Goal: Find specific fact: Find specific fact

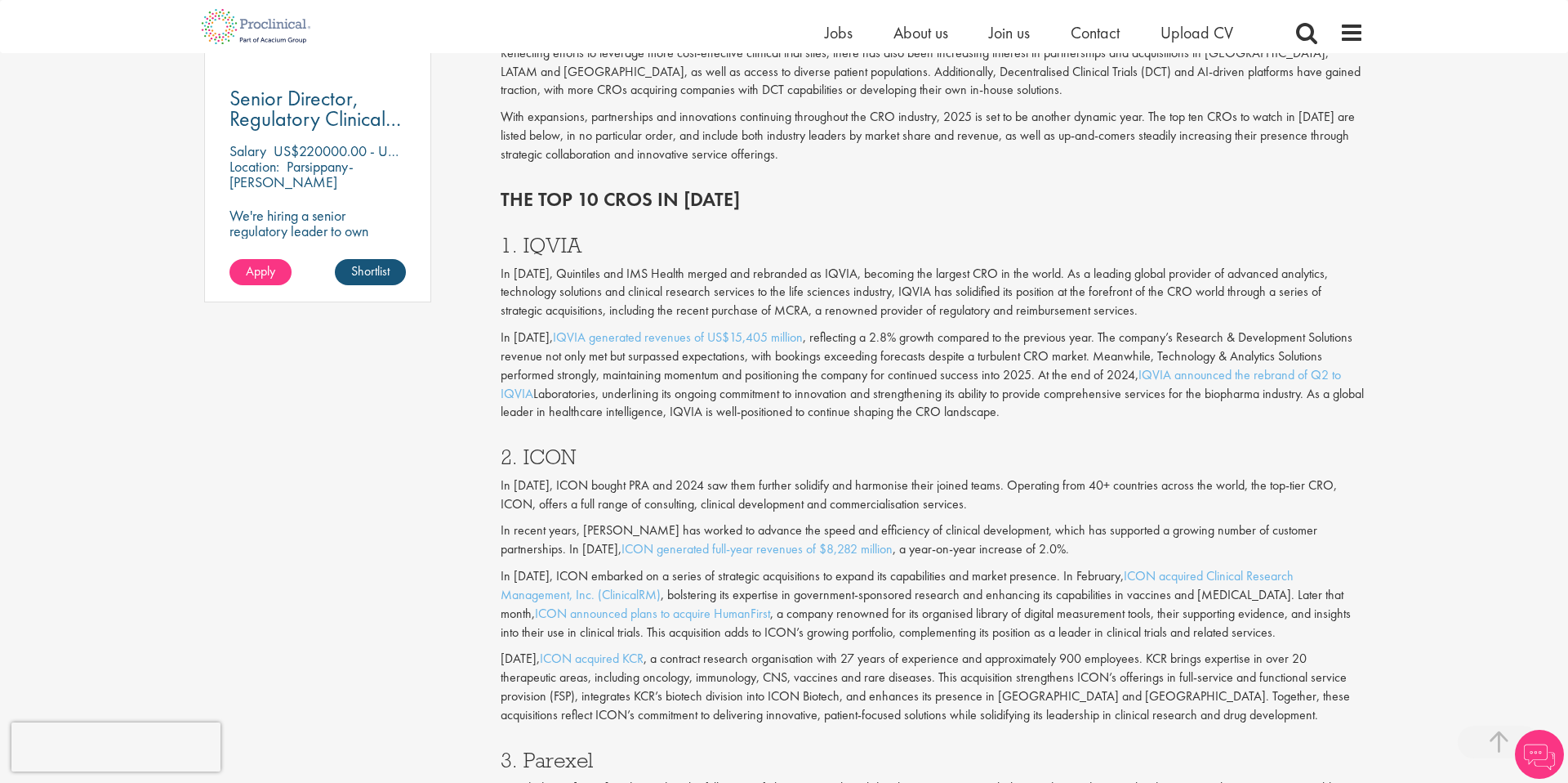
scroll to position [1257, 0]
click at [545, 245] on h3 "1. IQVIA" at bounding box center [932, 245] width 865 height 21
copy h3 "IQVIA"
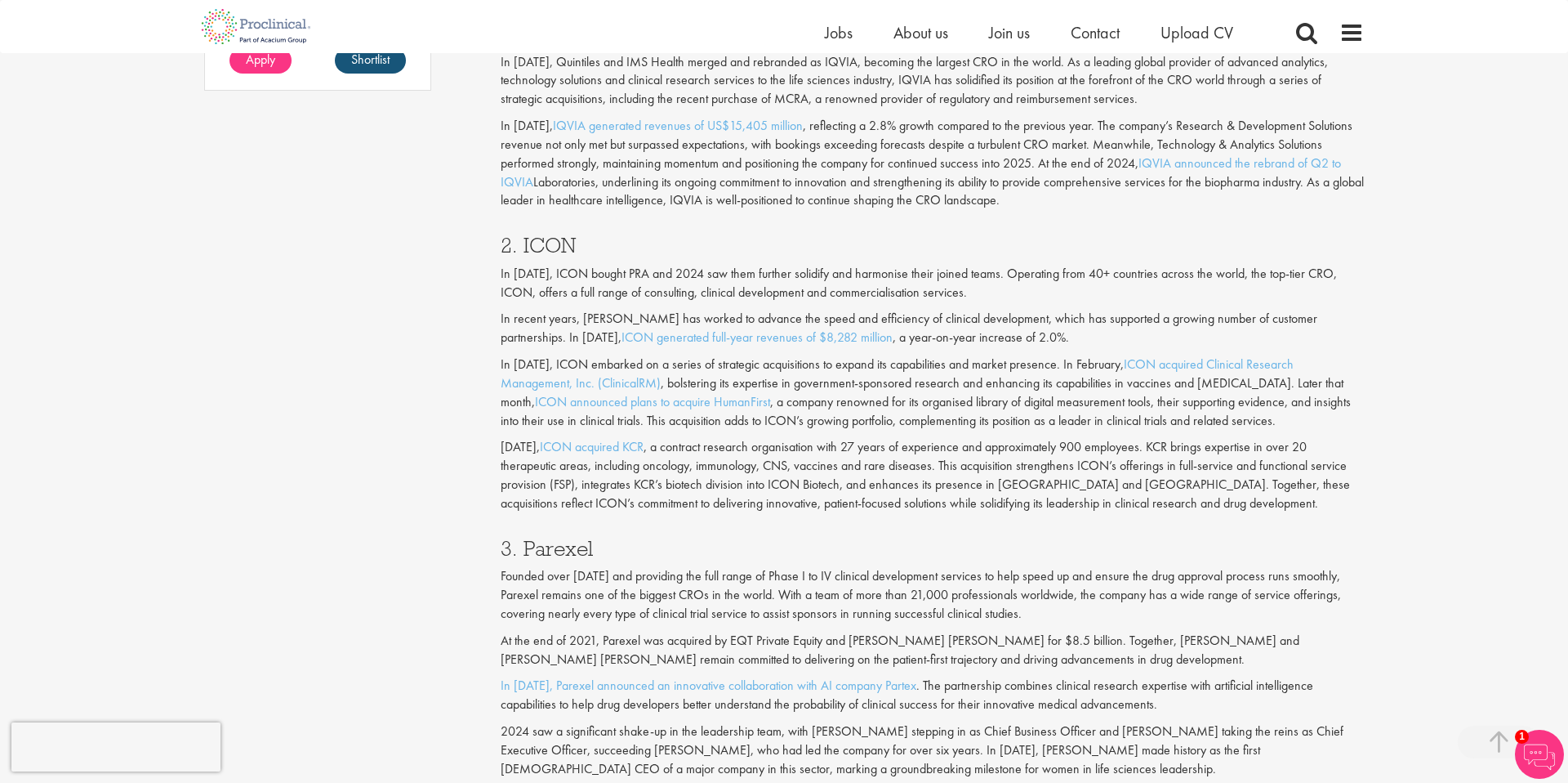
scroll to position [1576, 0]
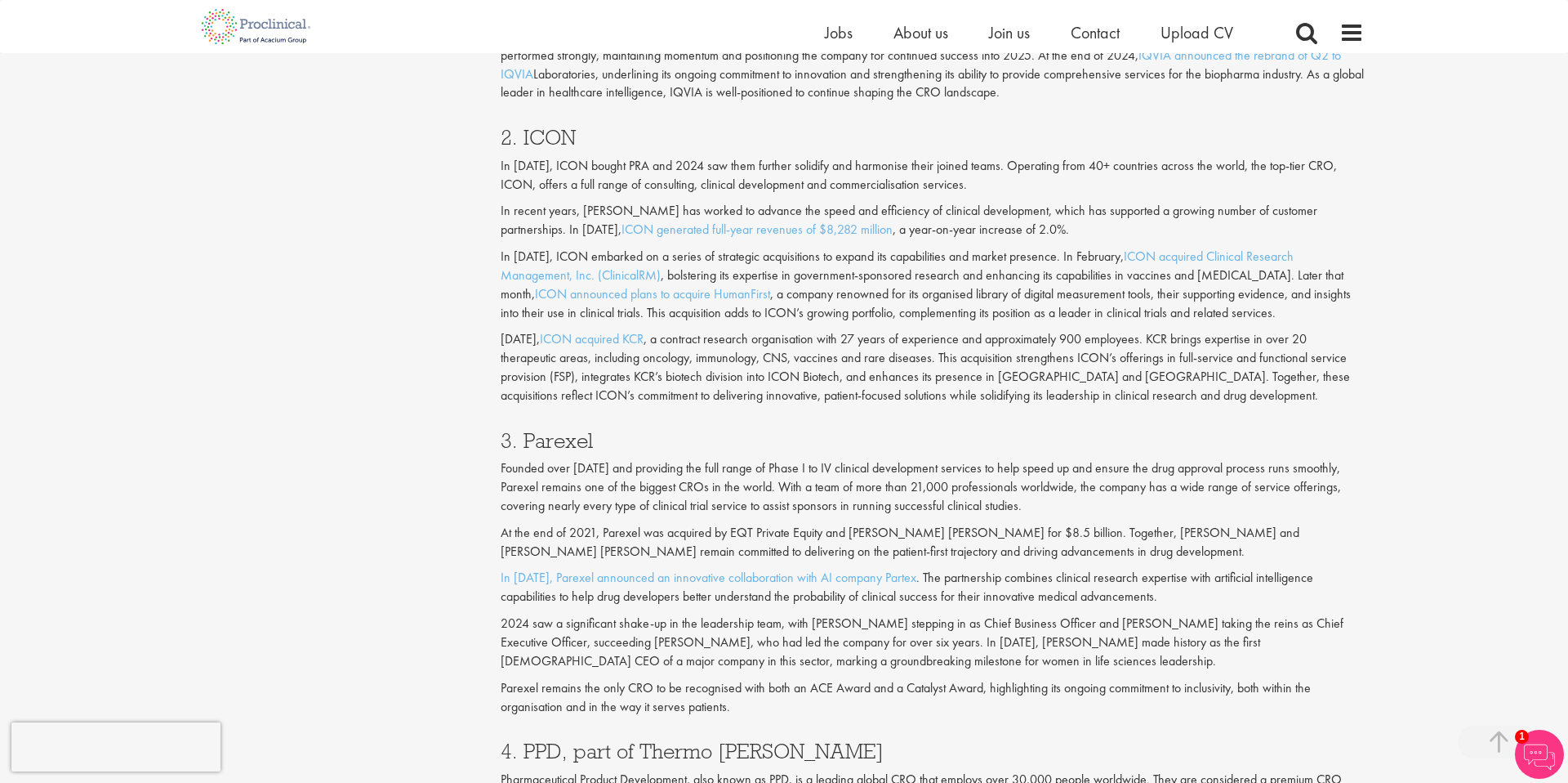
click at [564, 437] on h3 "3. Parexel" at bounding box center [932, 440] width 865 height 21
copy h3 "Parexel"
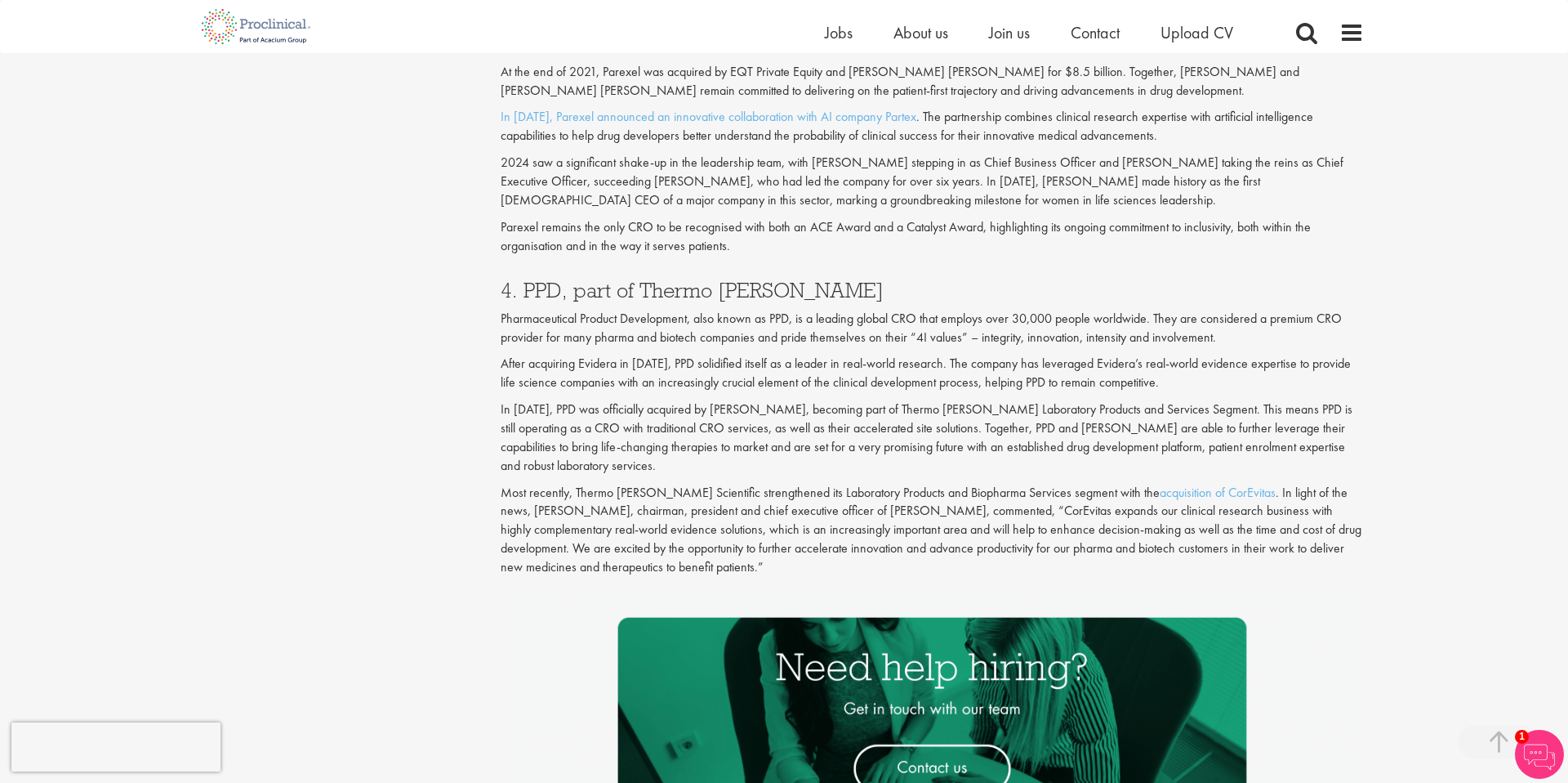
scroll to position [2096, 0]
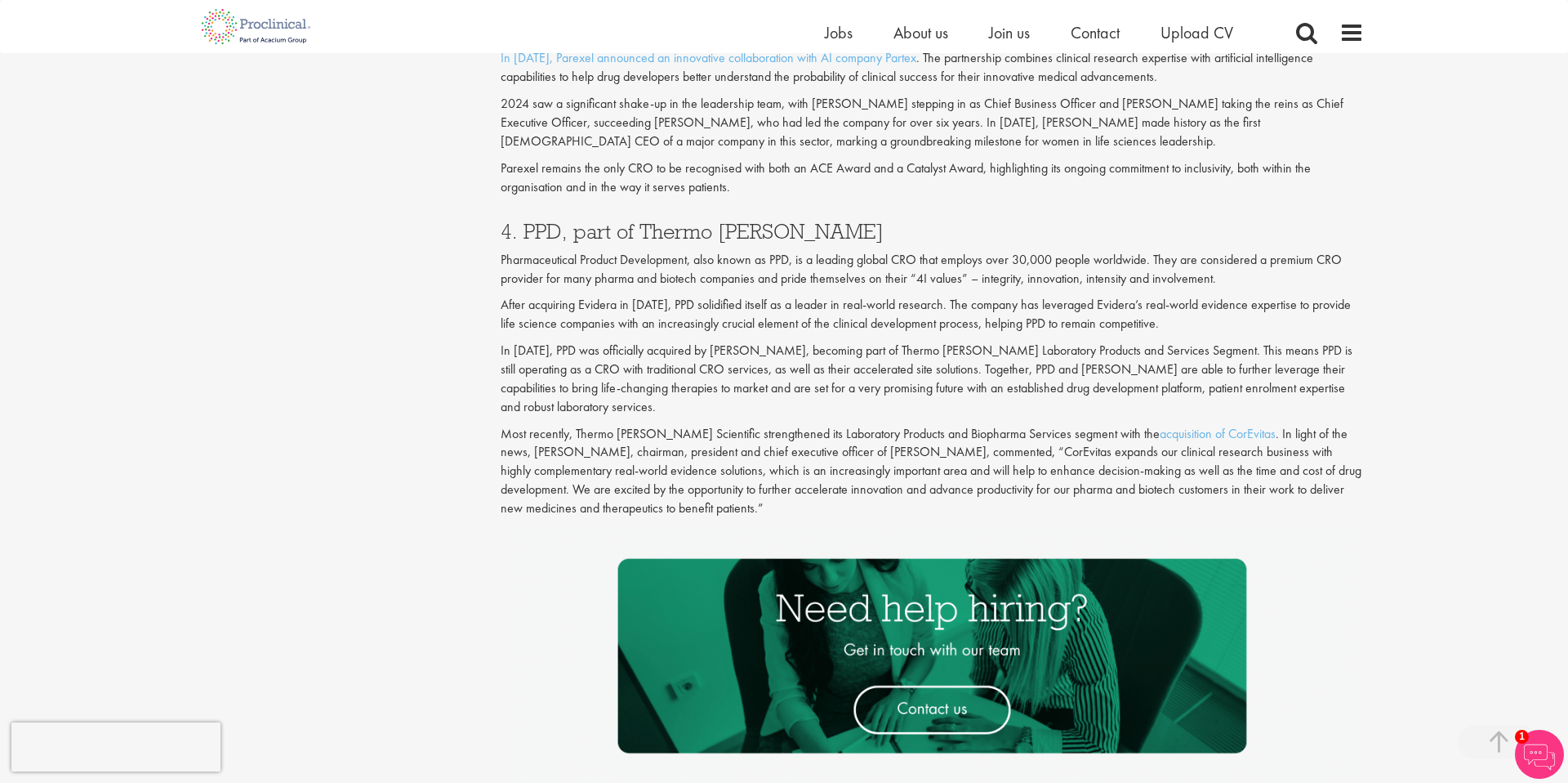
click at [540, 227] on h3 "4. PPD, part of Thermo [PERSON_NAME]" at bounding box center [932, 231] width 865 height 21
copy h3 "PPD"
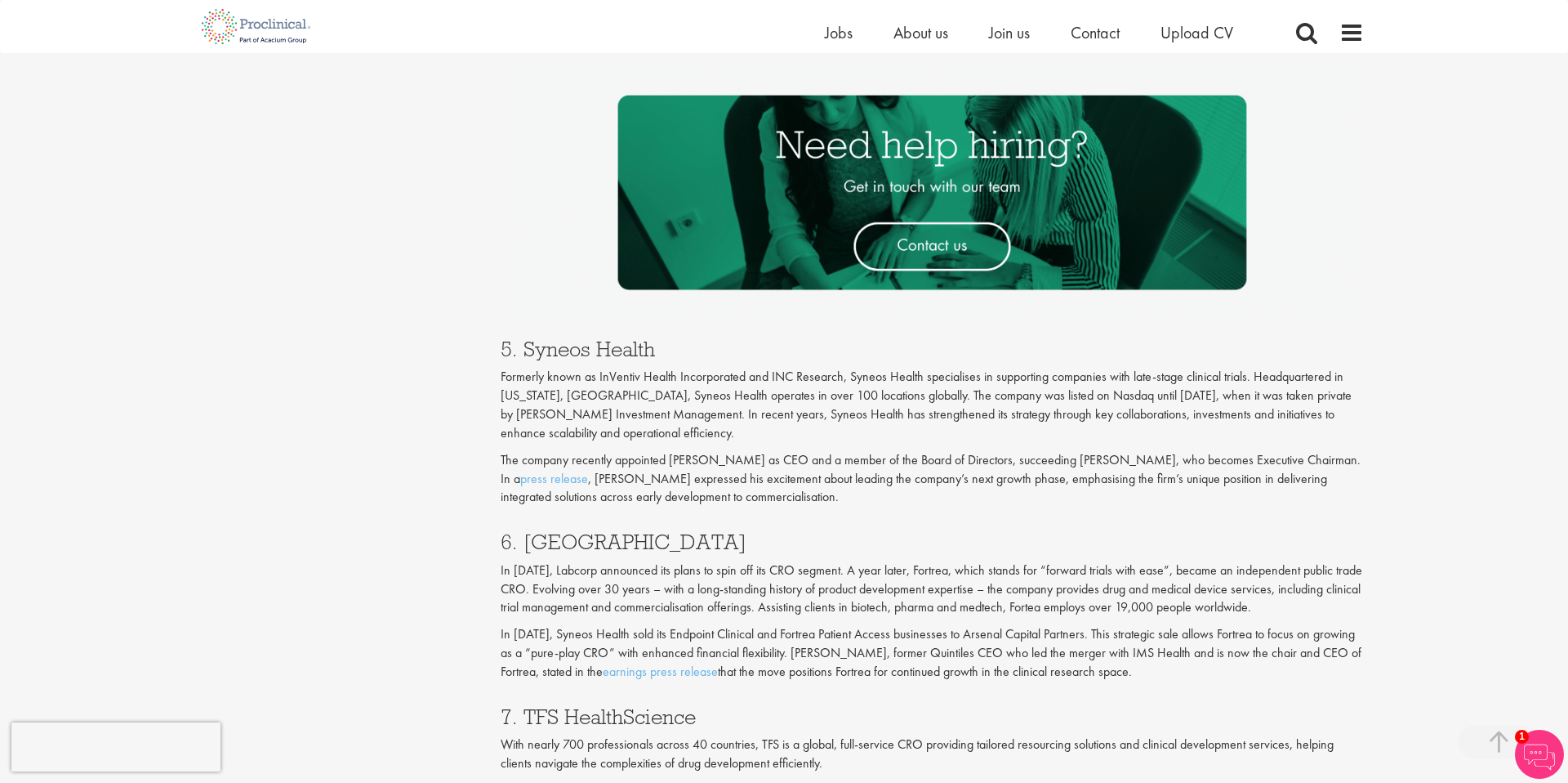
scroll to position [2757, 0]
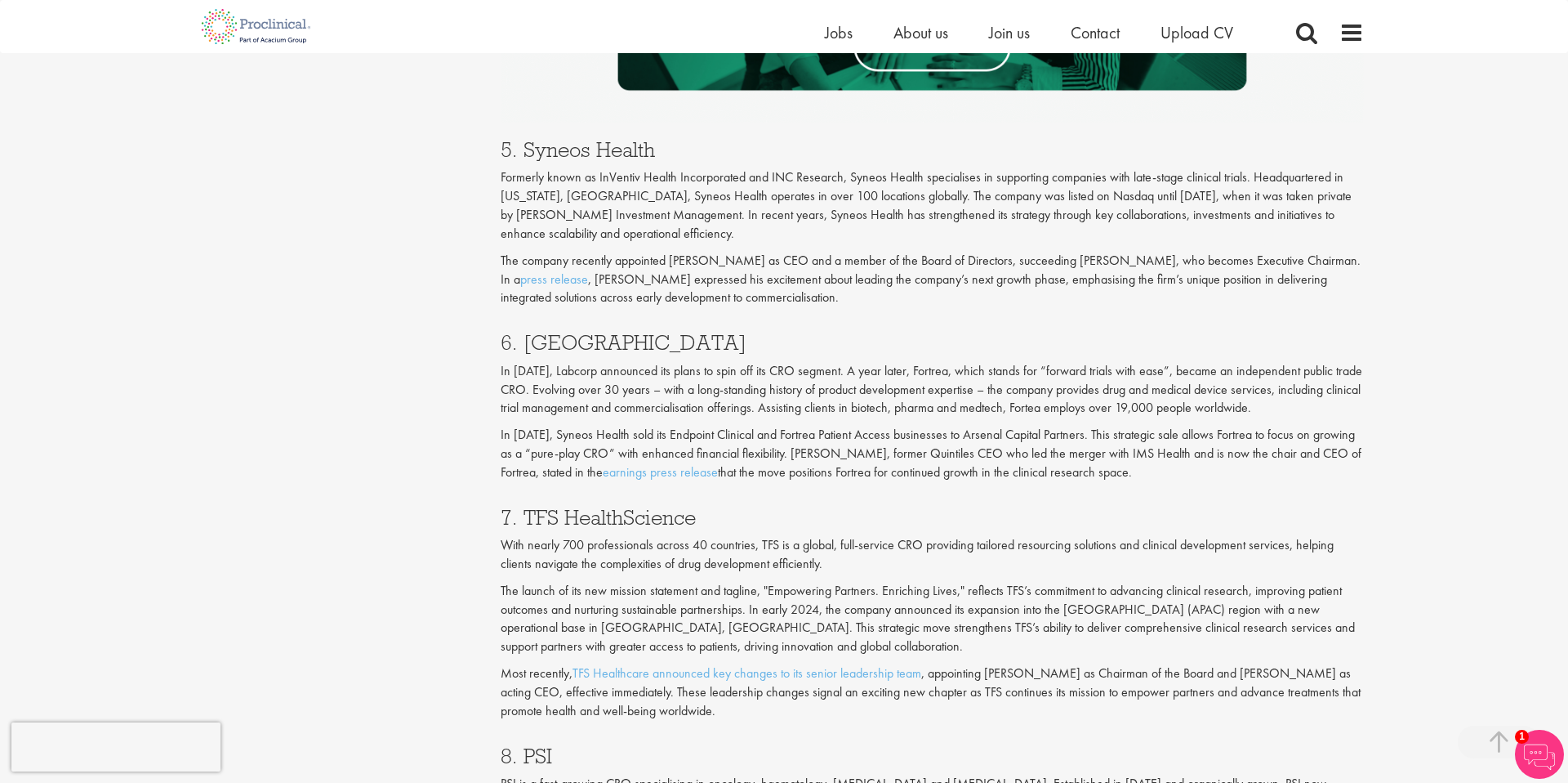
click at [552, 344] on h3 "6. [GEOGRAPHIC_DATA]" at bounding box center [932, 343] width 865 height 21
copy h3 "Fortrea"
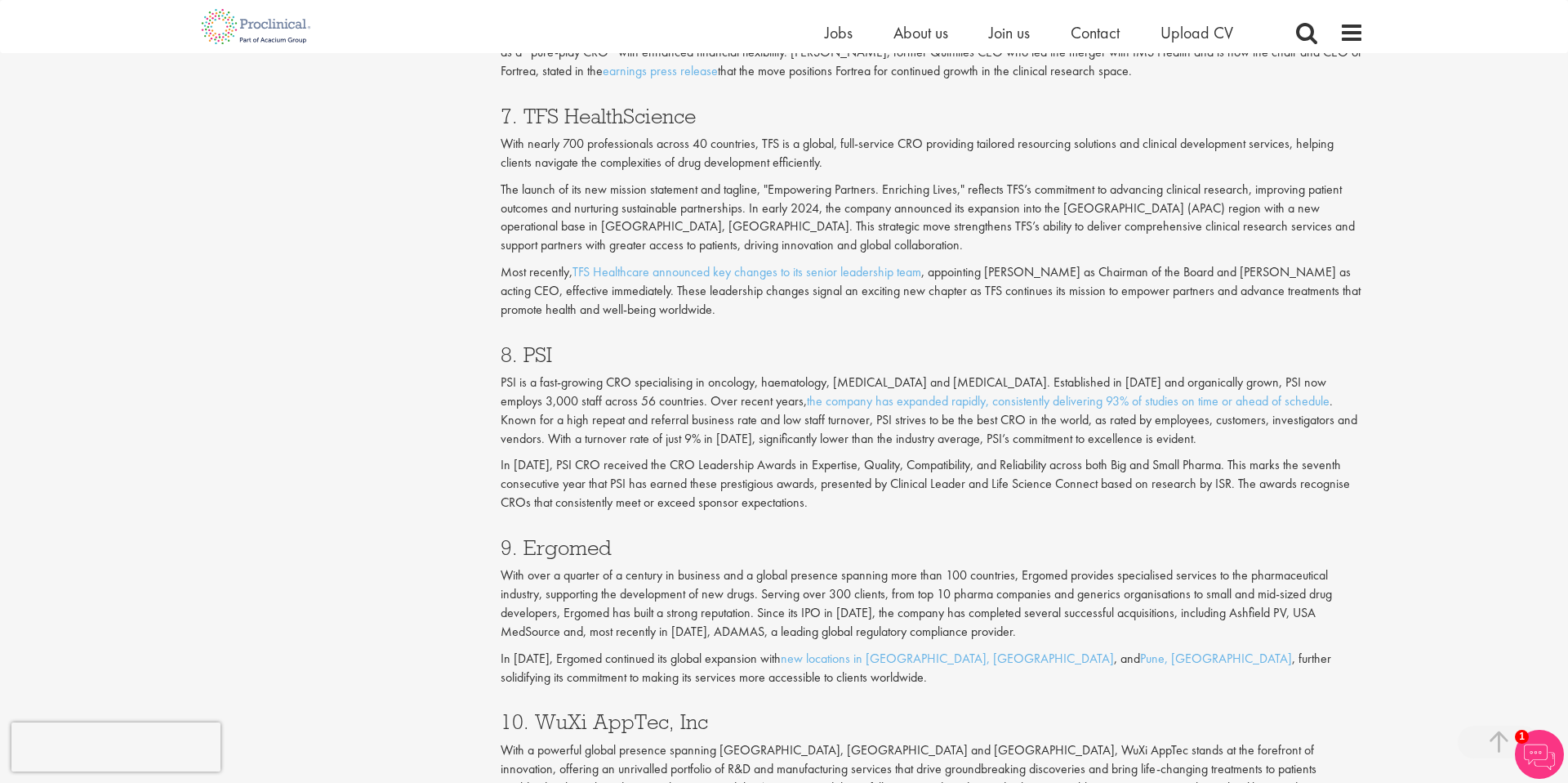
scroll to position [3160, 0]
